Goal: Check status: Check status

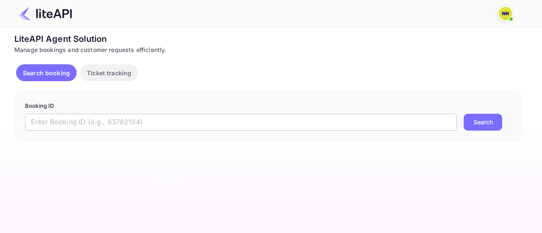
click at [134, 124] on input "text" at bounding box center [241, 122] width 432 height 17
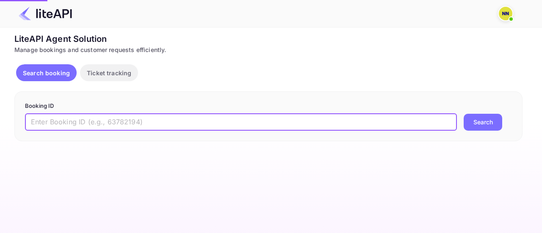
paste input "6287378"
click at [464, 114] on button "Search" at bounding box center [483, 122] width 39 height 17
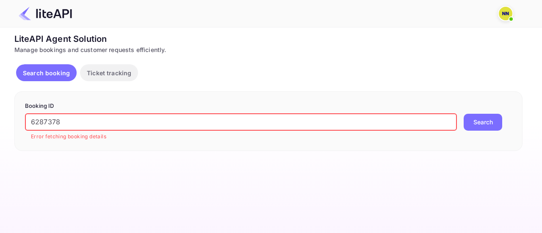
paste input "CaC9Kizcp"
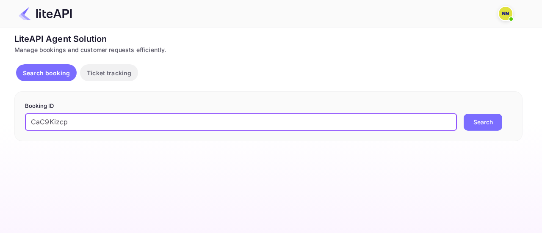
type input "CaC9Kizcp"
click at [464, 114] on button "Search" at bounding box center [483, 122] width 39 height 17
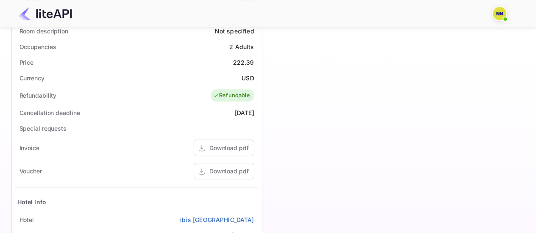
scroll to position [127, 0]
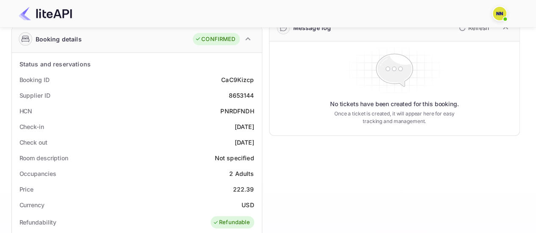
click at [236, 109] on div "PNRDFNDH" at bounding box center [236, 111] width 33 height 9
copy div "PNRDFNDH"
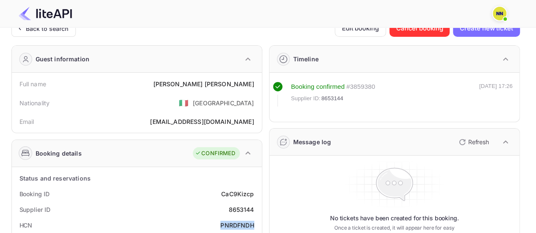
scroll to position [0, 0]
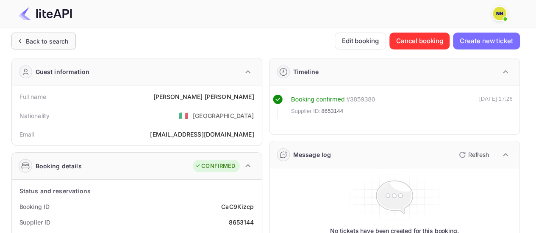
click at [69, 45] on div "Back to search" at bounding box center [43, 41] width 64 height 17
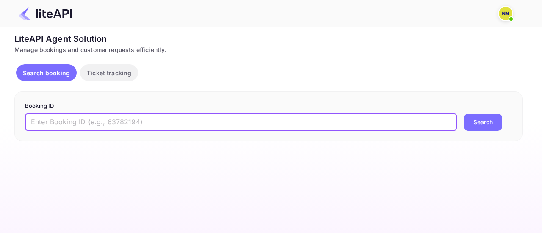
click at [127, 127] on input "text" at bounding box center [241, 122] width 432 height 17
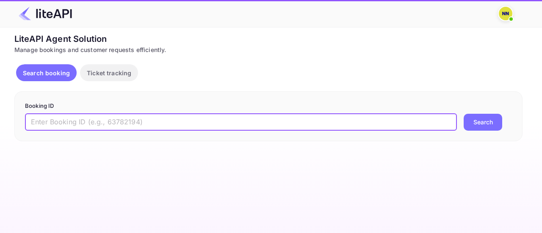
paste input "uMTE6iTo9"
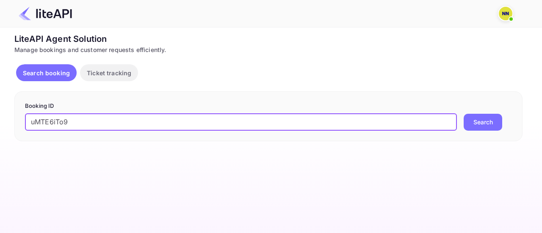
type input "uMTE6iTo9"
click at [464, 114] on button "Search" at bounding box center [483, 122] width 39 height 17
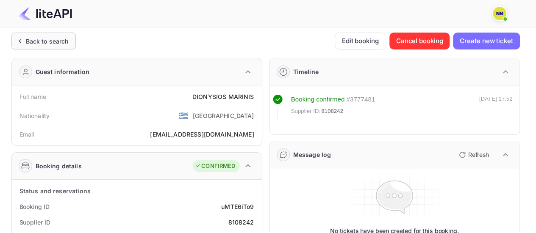
click at [58, 44] on div "Back to search" at bounding box center [47, 41] width 43 height 9
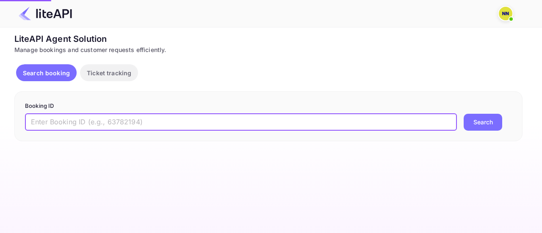
click at [98, 116] on input "text" at bounding box center [241, 122] width 432 height 17
paste input "dm-T408Lx"
type input "dm-T408Lx"
click at [464, 114] on button "Search" at bounding box center [483, 122] width 39 height 17
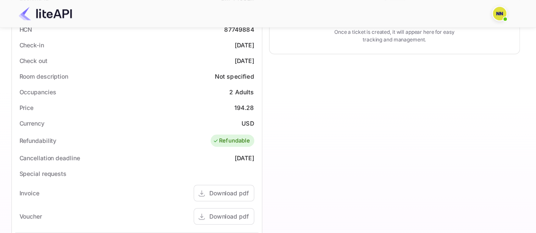
scroll to position [127, 0]
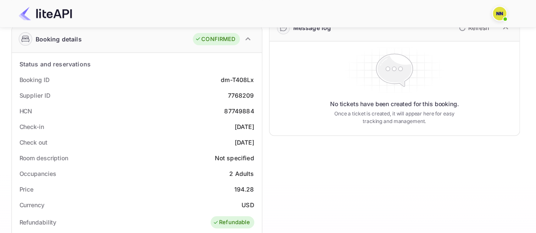
click at [241, 108] on div "87749884" at bounding box center [239, 111] width 30 height 9
copy div "87749884"
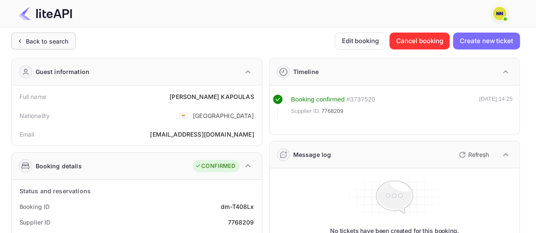
click at [53, 44] on div "Back to search" at bounding box center [47, 41] width 43 height 9
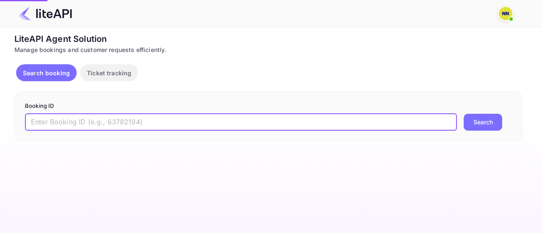
click at [113, 122] on input "text" at bounding box center [241, 122] width 432 height 17
paste input "SyWXV9_iM"
type input "SyWXV9_iM"
click at [464, 114] on button "Search" at bounding box center [483, 122] width 39 height 17
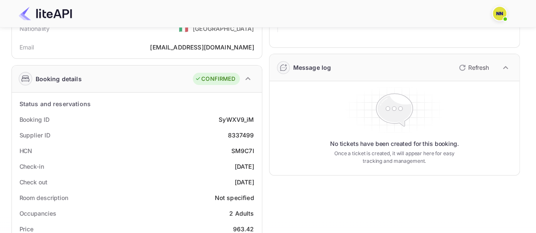
scroll to position [88, 0]
click at [241, 150] on div "SM9C7I" at bounding box center [242, 150] width 23 height 9
copy div "SM9C7I"
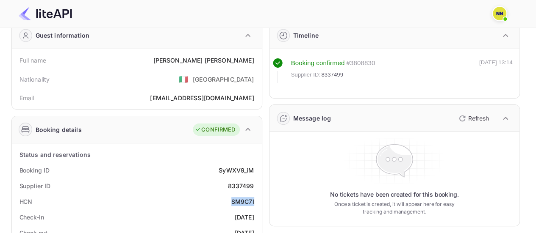
scroll to position [0, 0]
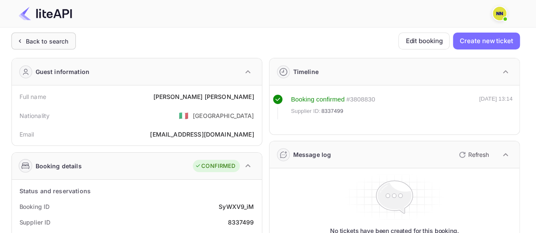
click at [73, 46] on div "Back to search" at bounding box center [43, 41] width 64 height 17
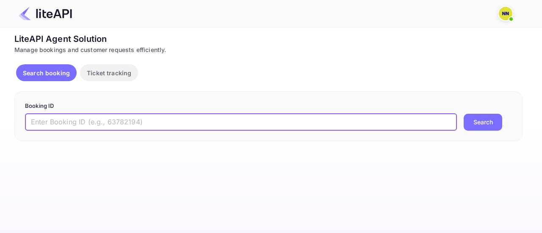
click at [168, 121] on input "text" at bounding box center [241, 122] width 432 height 17
paste input "ypZ1pbzar"
type input "ypZ1pbzar"
click at [464, 114] on button "Search" at bounding box center [483, 122] width 39 height 17
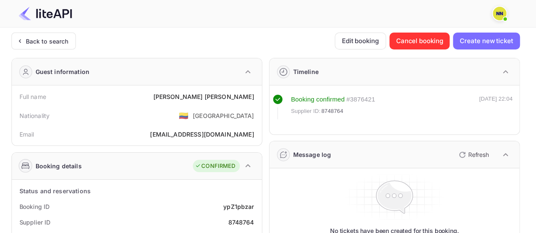
scroll to position [169, 0]
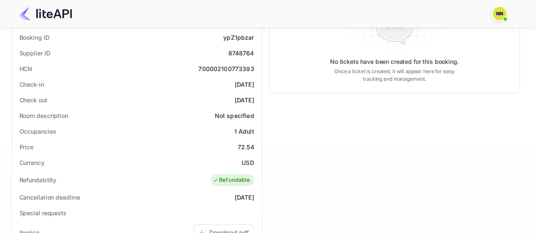
click at [233, 68] on div "700002100773393" at bounding box center [226, 68] width 56 height 9
copy div "700002100773393"
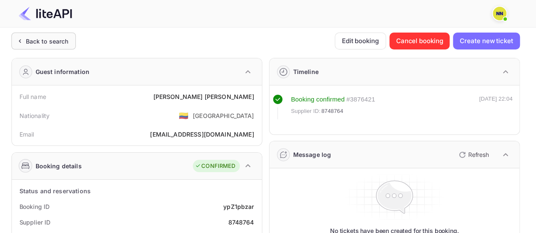
click at [47, 40] on div "Back to search" at bounding box center [47, 41] width 43 height 9
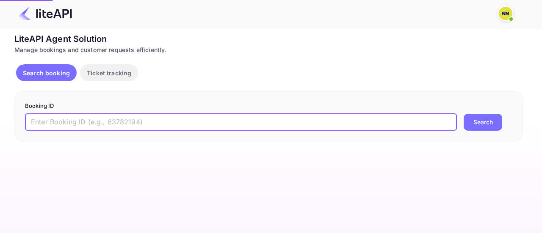
click at [131, 115] on input "text" at bounding box center [241, 122] width 432 height 17
paste input "EnnoVTgao"
type input "EnnoVTgao"
click at [464, 114] on button "Search" at bounding box center [483, 122] width 39 height 17
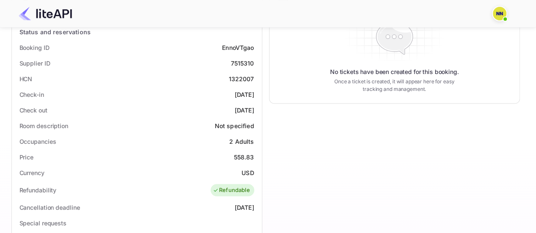
scroll to position [127, 0]
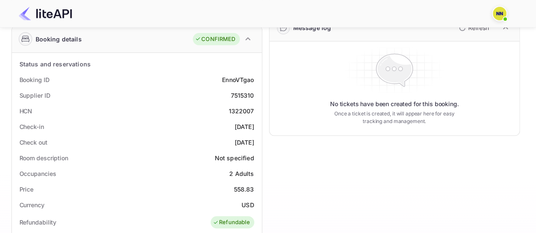
click at [240, 108] on div "1322007" at bounding box center [240, 111] width 25 height 9
copy div "1322007"
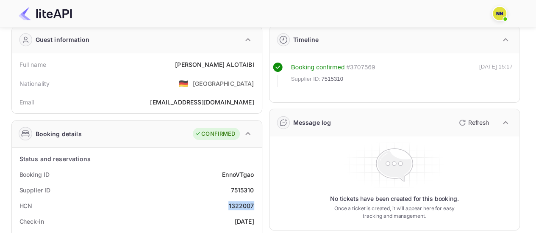
scroll to position [0, 0]
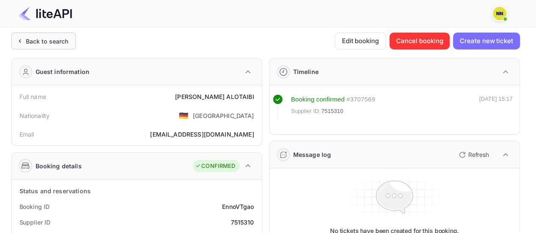
click at [48, 47] on div "Back to search" at bounding box center [43, 41] width 64 height 17
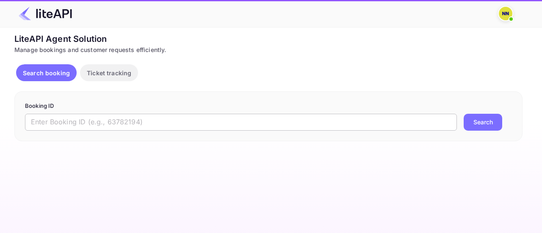
click at [124, 117] on input "text" at bounding box center [241, 122] width 432 height 17
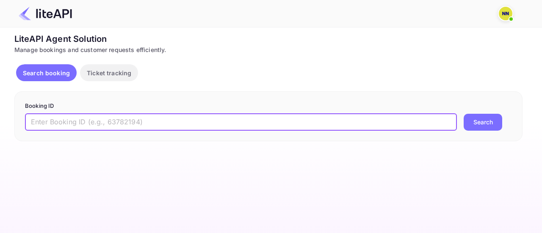
paste input "R5Hpi0Vi7"
type input "R5Hpi0Vi7"
click at [464, 114] on button "Search" at bounding box center [483, 122] width 39 height 17
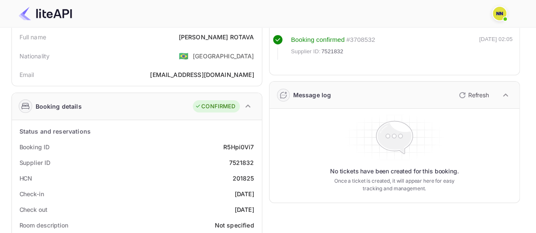
scroll to position [85, 0]
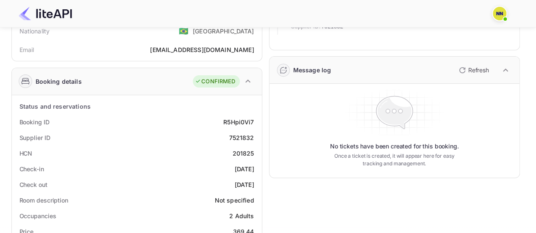
click at [239, 152] on div "201825" at bounding box center [244, 153] width 22 height 9
copy div "201825"
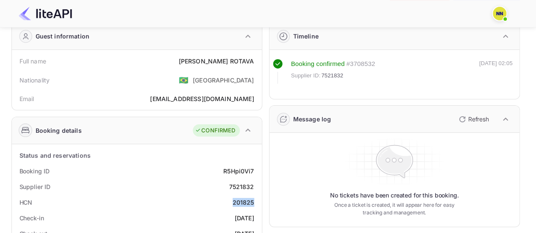
scroll to position [0, 0]
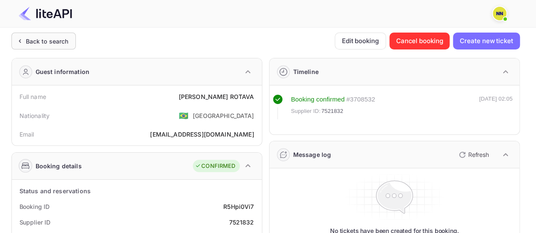
click at [73, 43] on div "Back to search" at bounding box center [43, 41] width 64 height 17
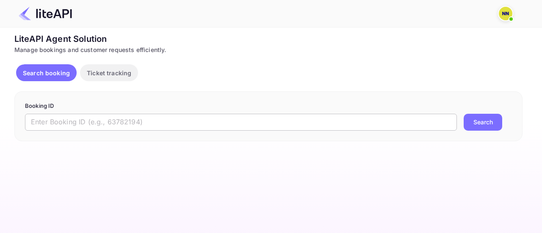
click at [138, 117] on input "text" at bounding box center [241, 122] width 432 height 17
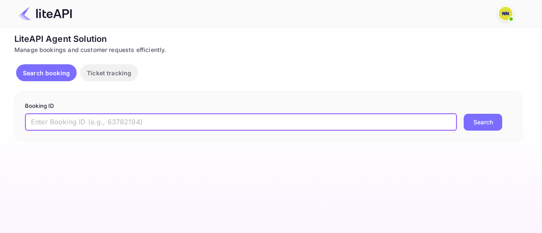
paste input "PX7szhF_6"
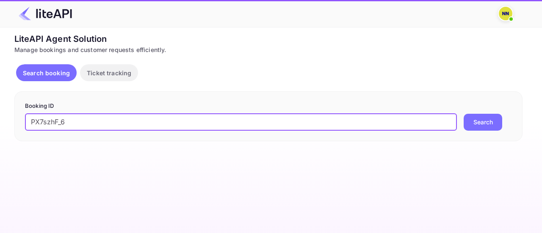
type input "PX7szhF_6"
click at [464, 114] on button "Search" at bounding box center [483, 122] width 39 height 17
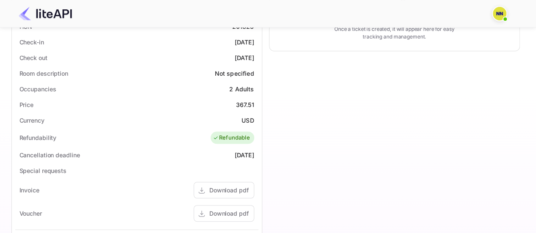
scroll to position [127, 0]
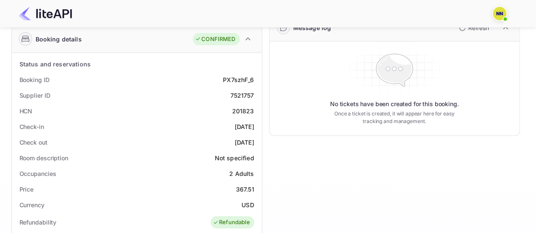
click at [235, 112] on div "201823" at bounding box center [243, 111] width 22 height 9
copy div "201823"
